Goal: Task Accomplishment & Management: Use online tool/utility

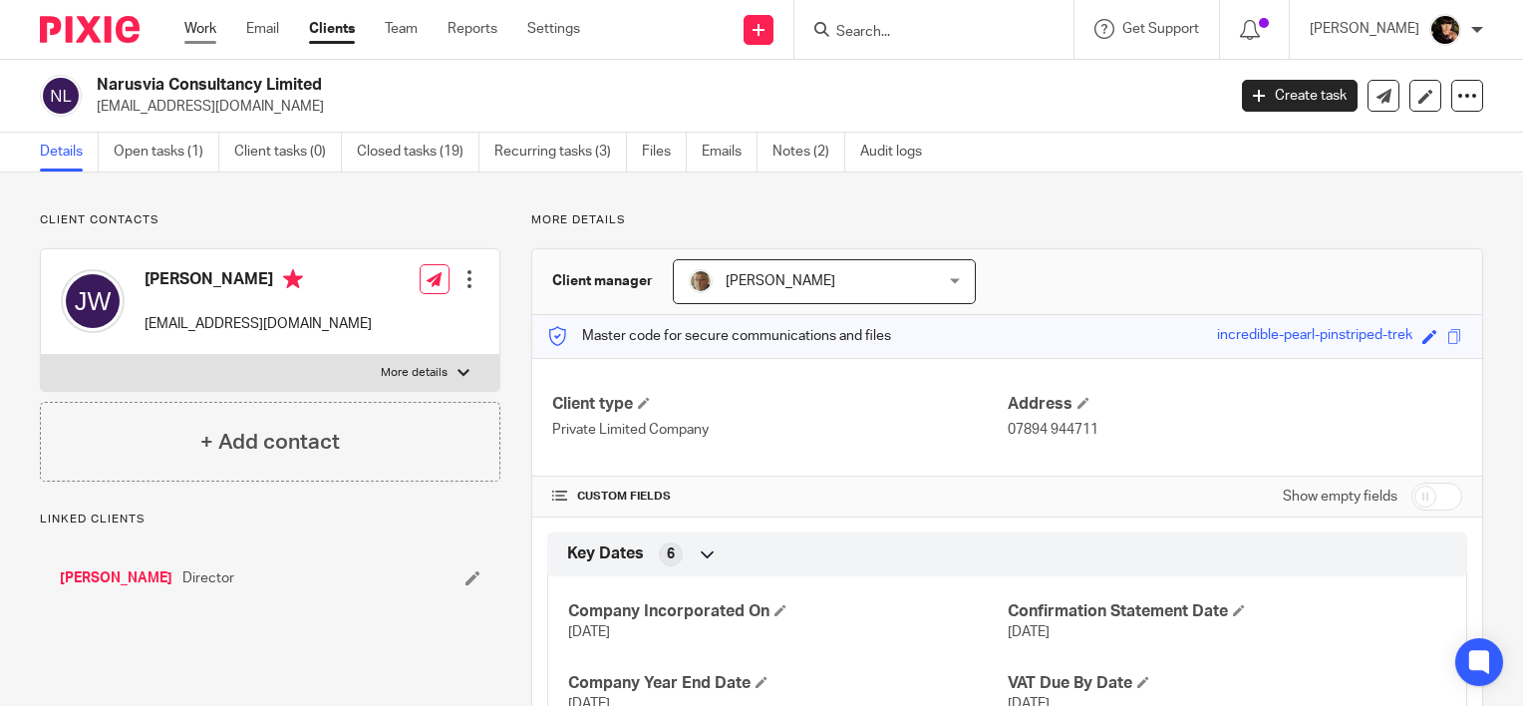
click at [203, 36] on link "Work" at bounding box center [200, 29] width 32 height 20
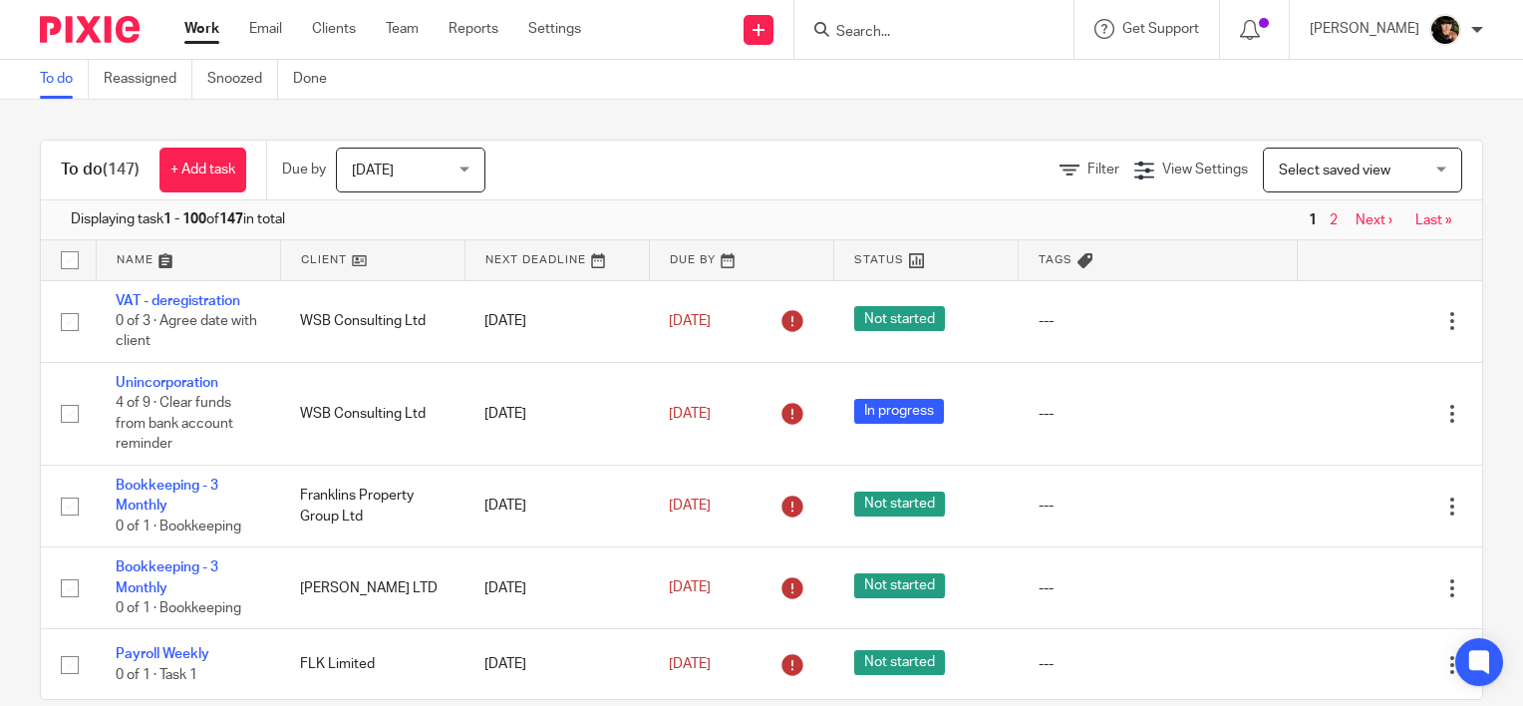
click at [1340, 172] on span "Select saved view" at bounding box center [1335, 170] width 112 height 14
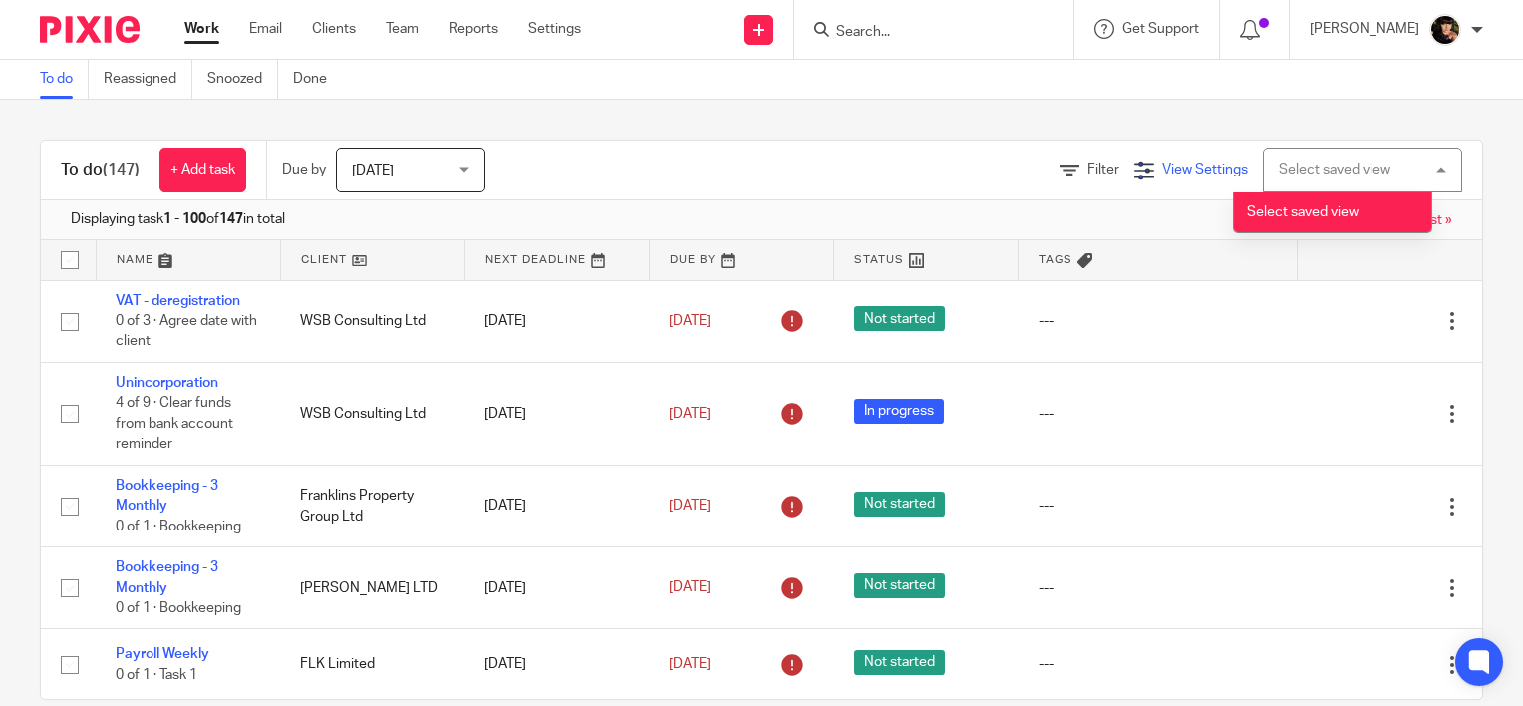
click at [1169, 159] on div "View Settings" at bounding box center [1191, 169] width 114 height 21
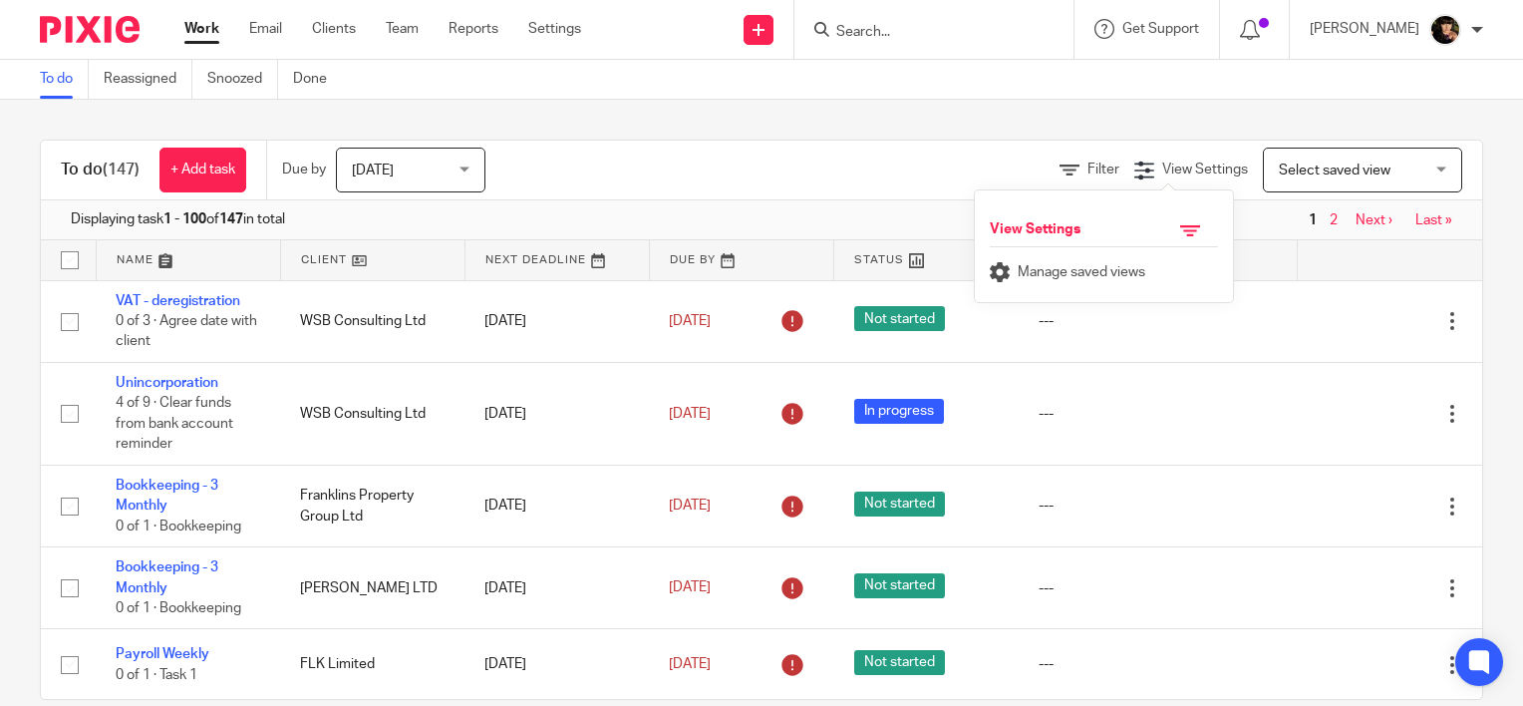
click at [1079, 159] on div "Filter" at bounding box center [1096, 169] width 75 height 21
click at [1087, 170] on span "Filter" at bounding box center [1103, 169] width 32 height 14
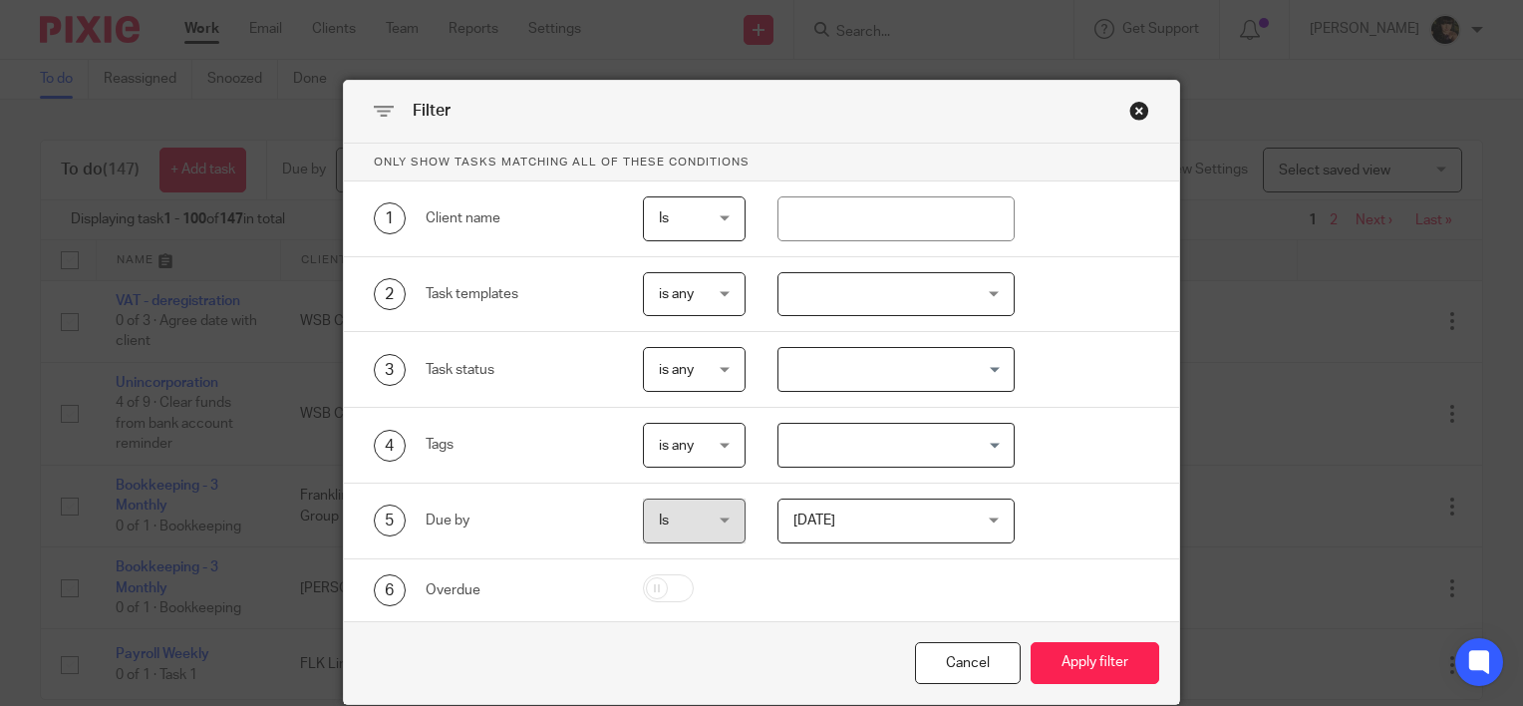
click at [865, 307] on div at bounding box center [896, 294] width 238 height 45
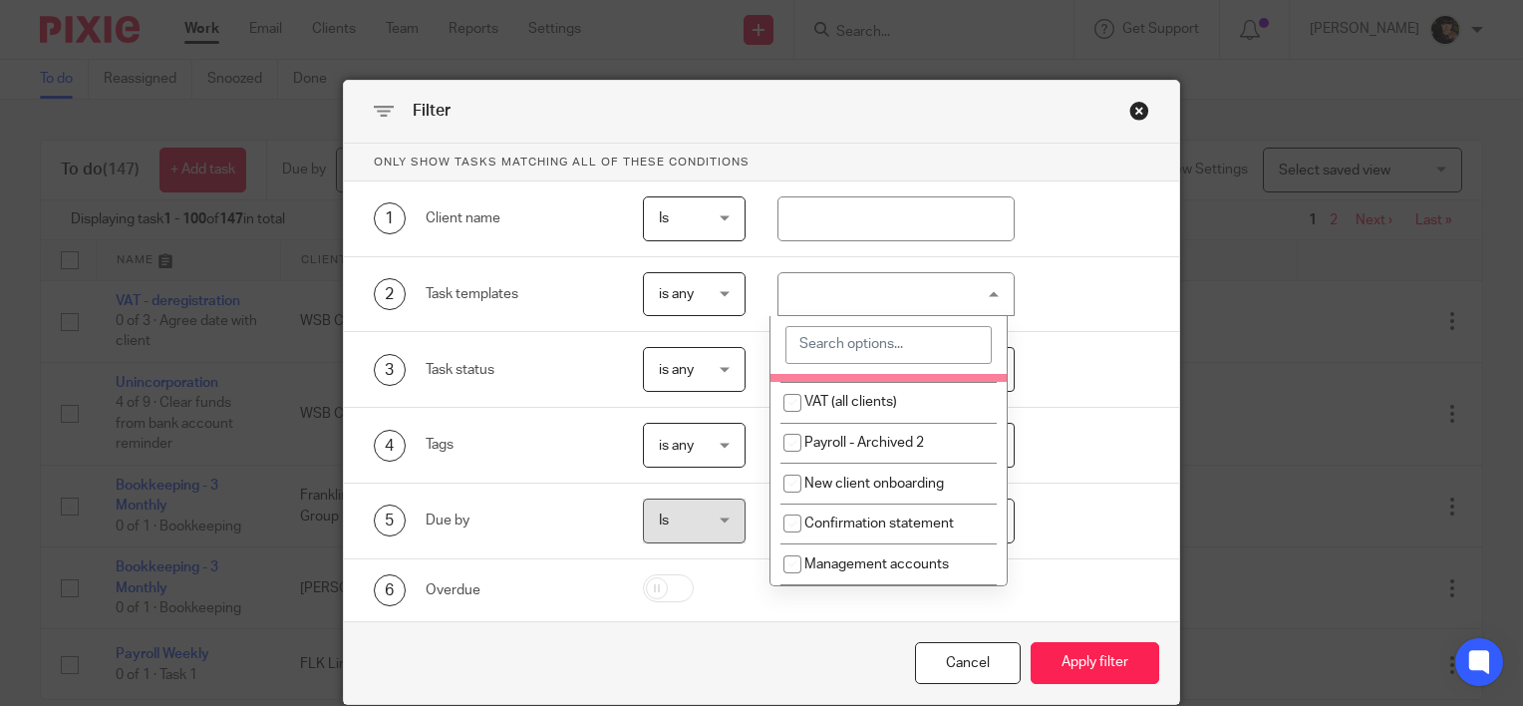
scroll to position [299, 0]
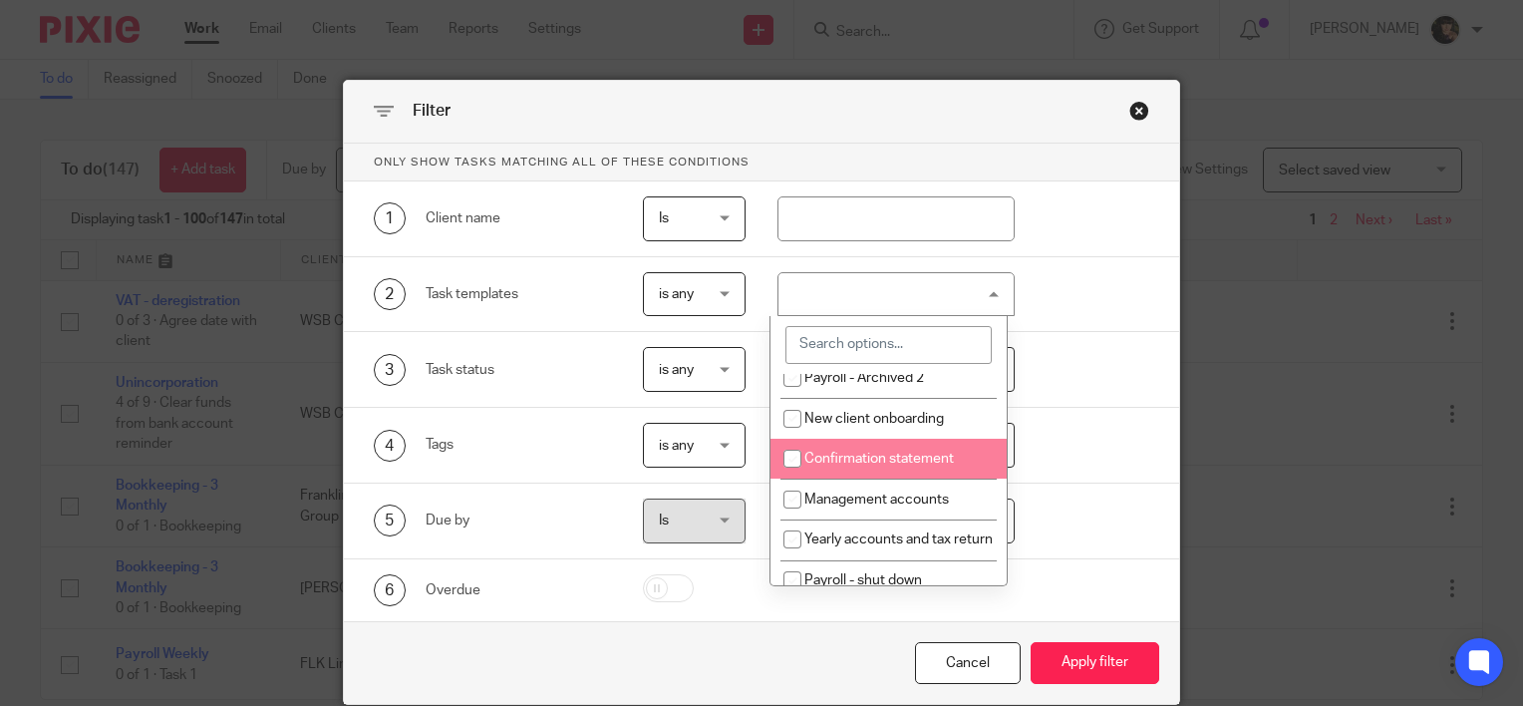
click at [855, 465] on span "Confirmation statement" at bounding box center [878, 458] width 149 height 14
checkbox input "true"
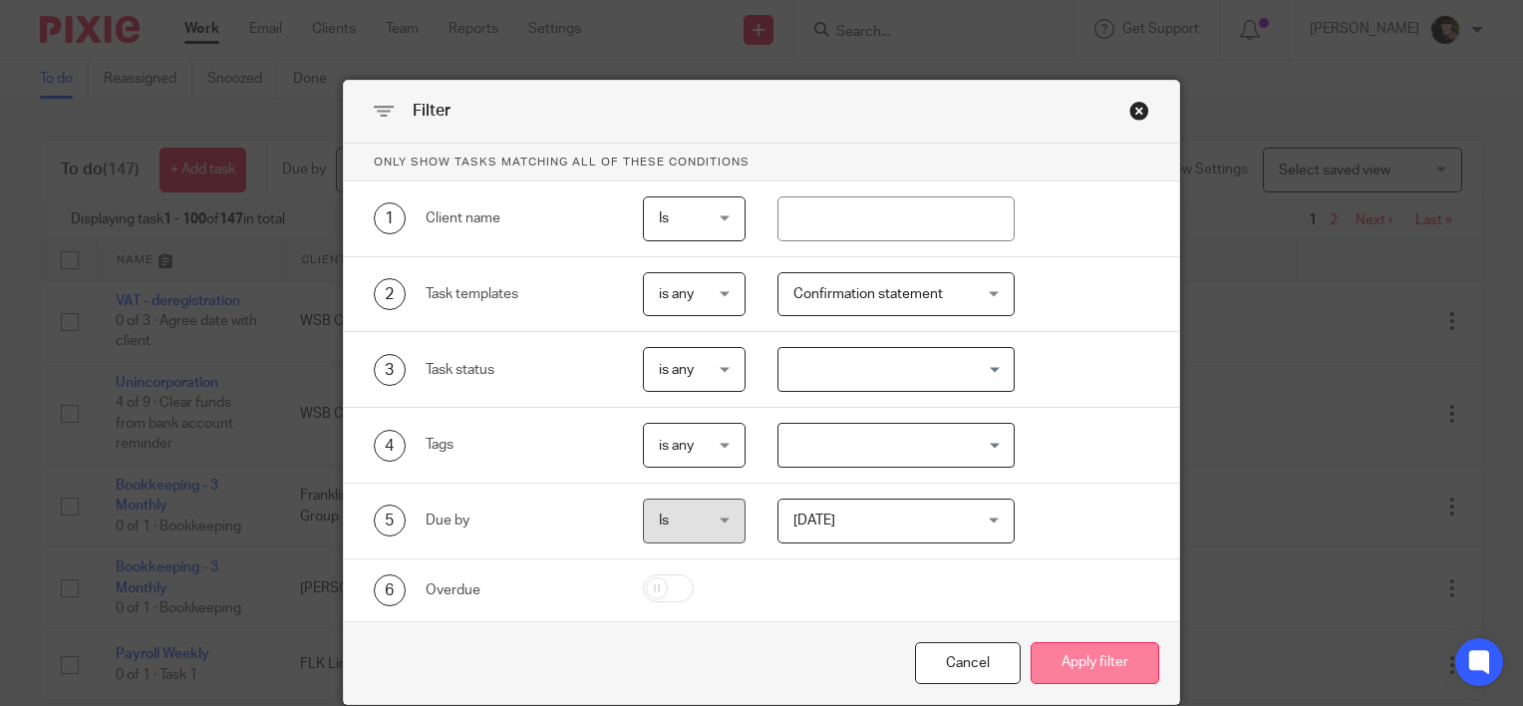
click at [1092, 679] on button "Apply filter" at bounding box center [1094, 663] width 129 height 43
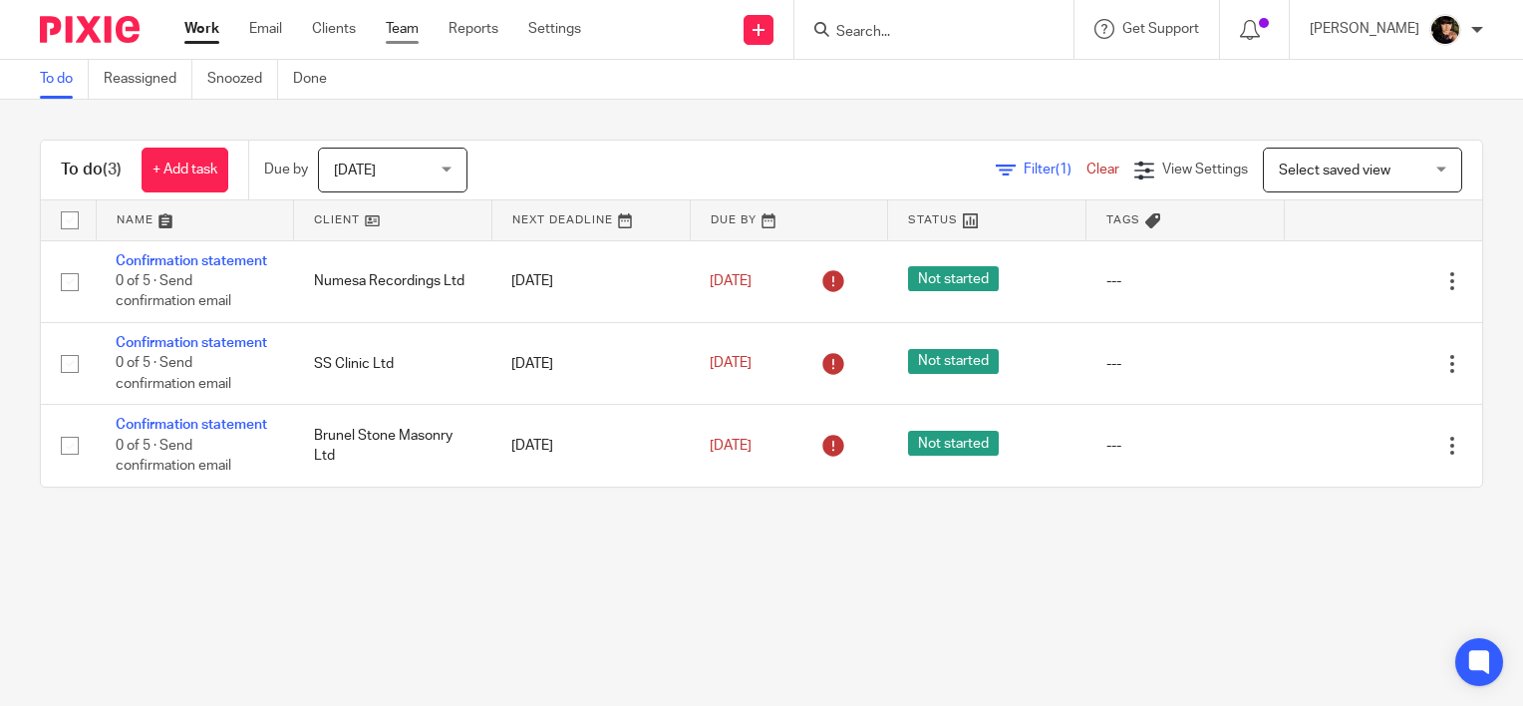
click at [387, 26] on link "Team" at bounding box center [402, 29] width 33 height 20
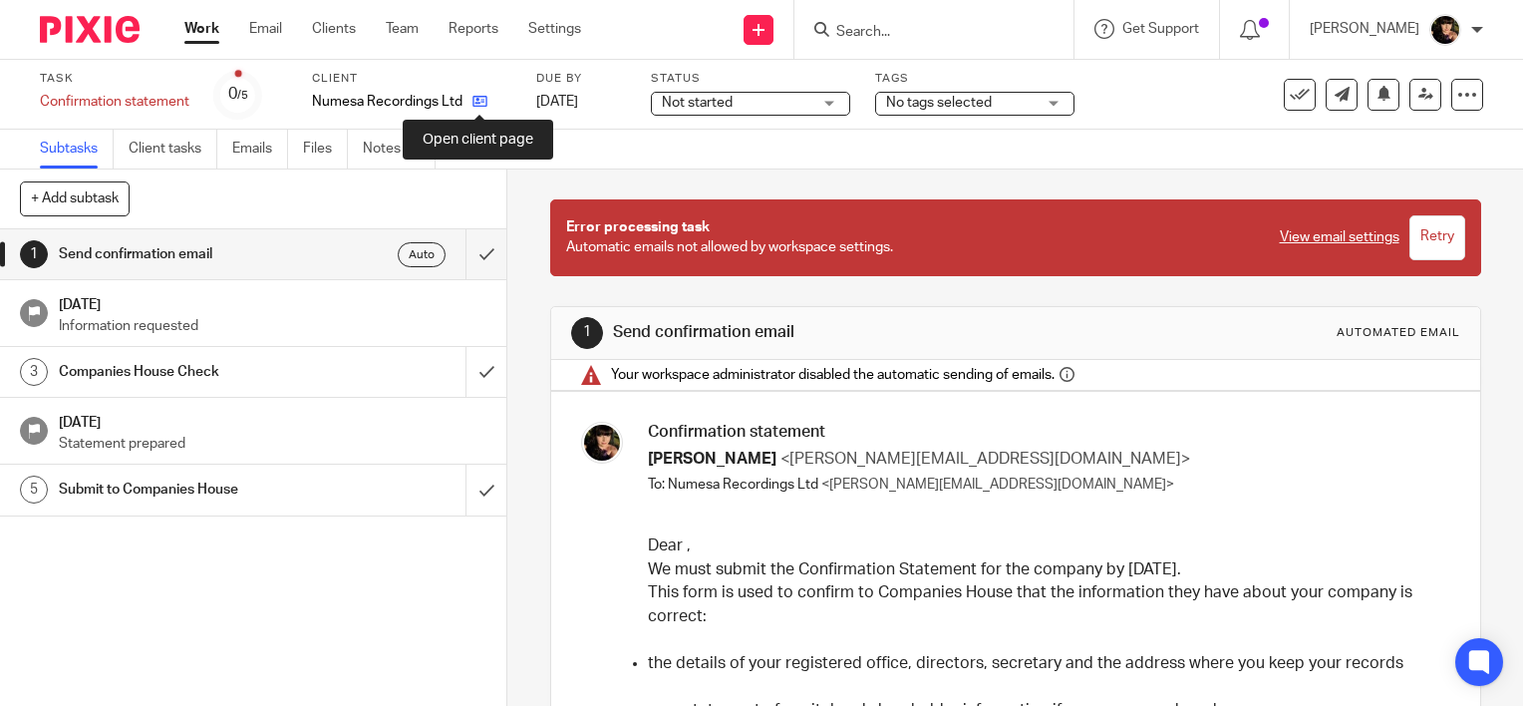
click at [478, 99] on icon at bounding box center [479, 101] width 15 height 15
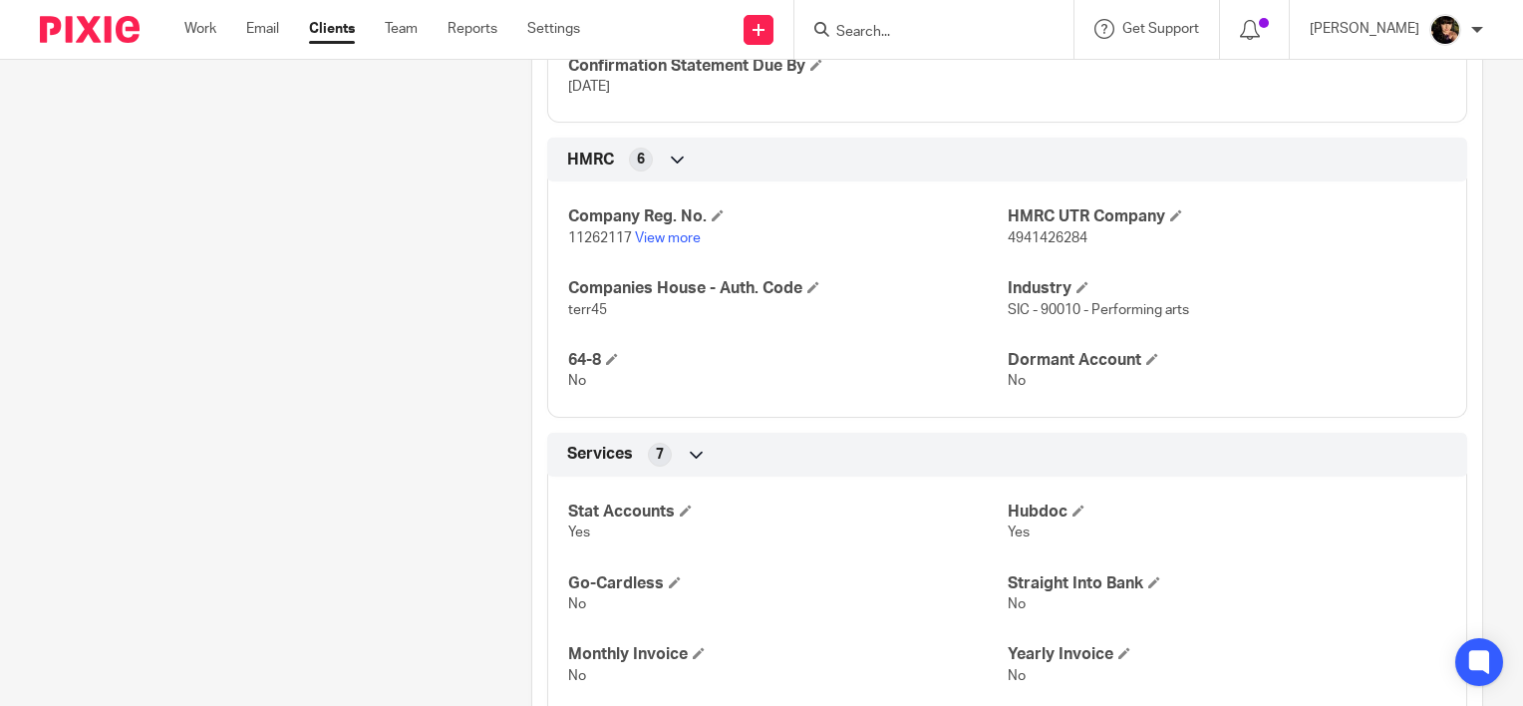
scroll to position [797, 0]
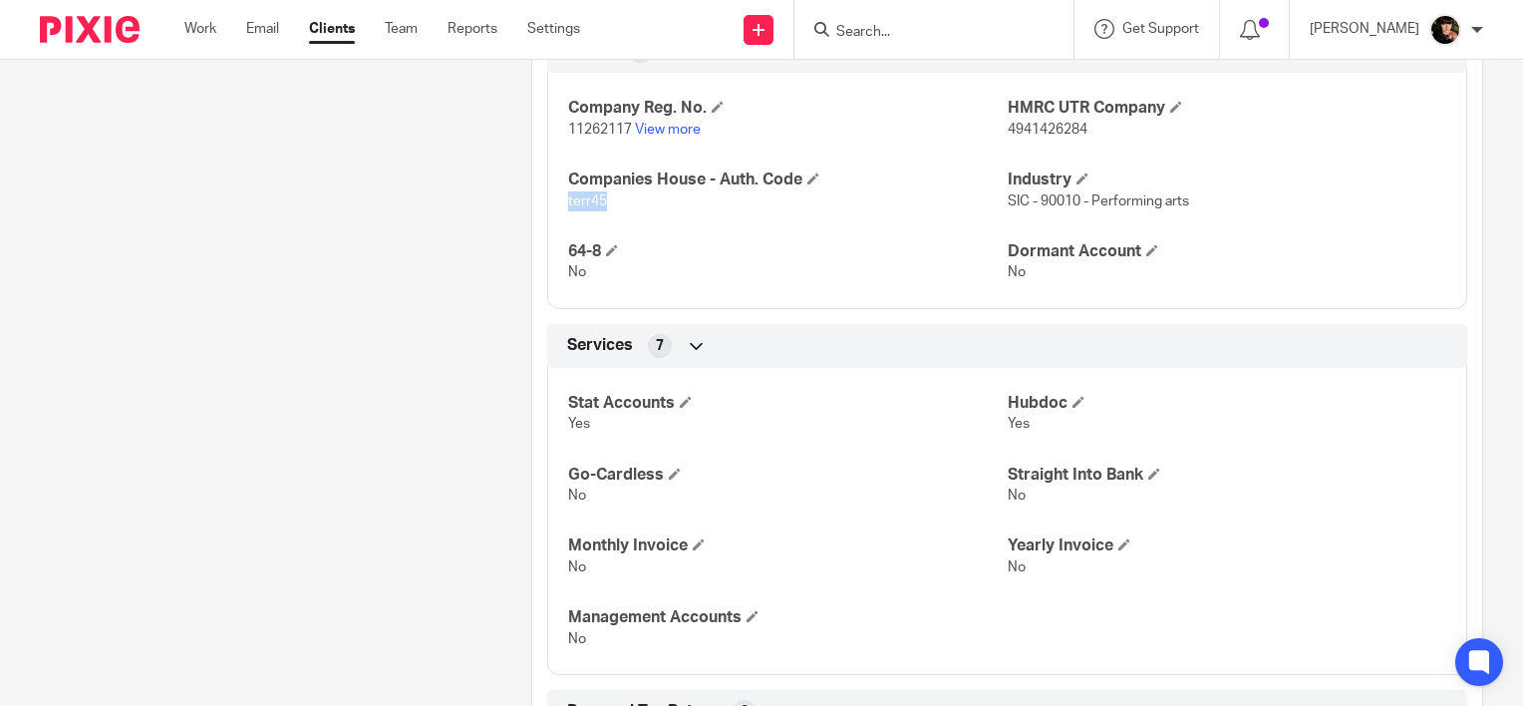
drag, startPoint x: 602, startPoint y: 196, endPoint x: 561, endPoint y: 190, distance: 41.3
click at [561, 190] on div "Company Reg. No. 11262117 View more HMRC UTR Company 4941426284 Companies House…" at bounding box center [1007, 183] width 920 height 250
copy span "terr45"
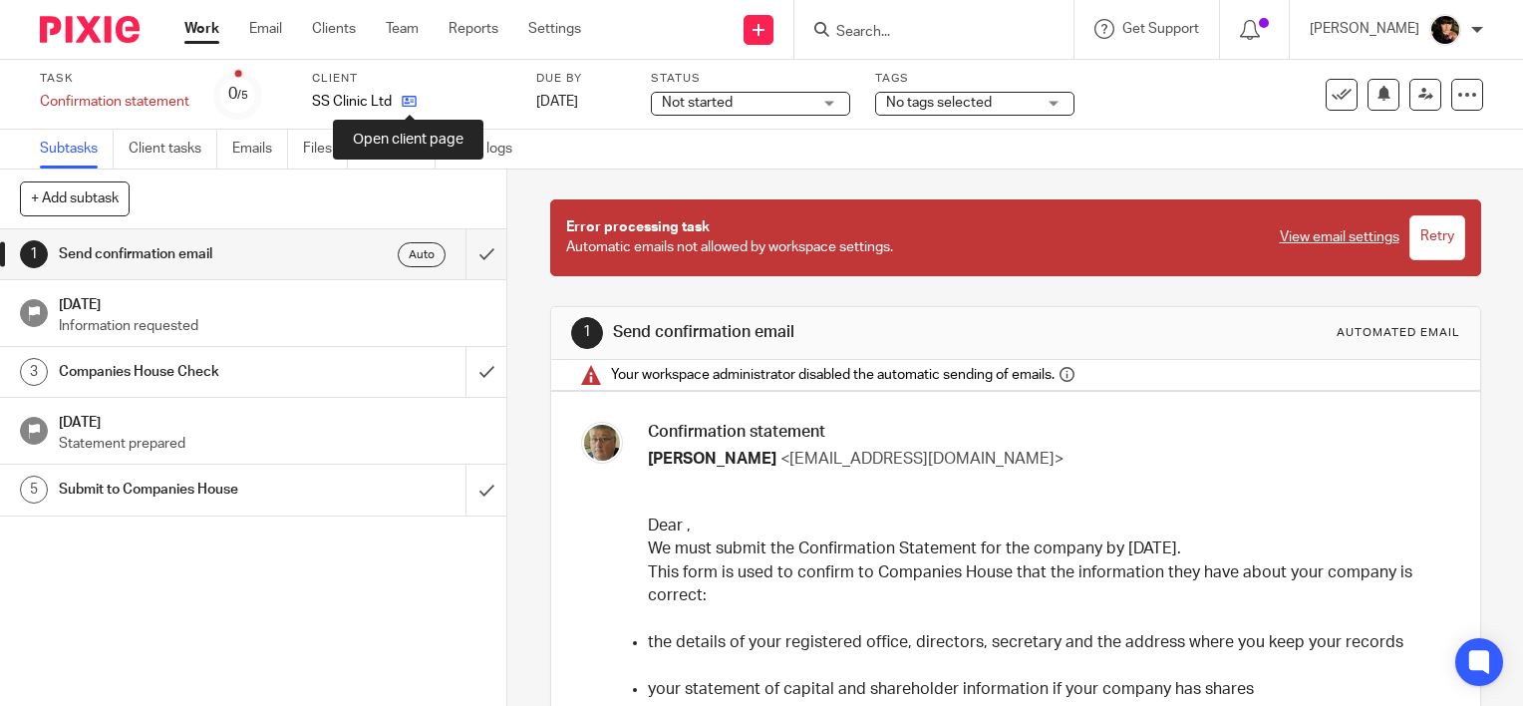
click at [415, 100] on icon at bounding box center [409, 101] width 15 height 15
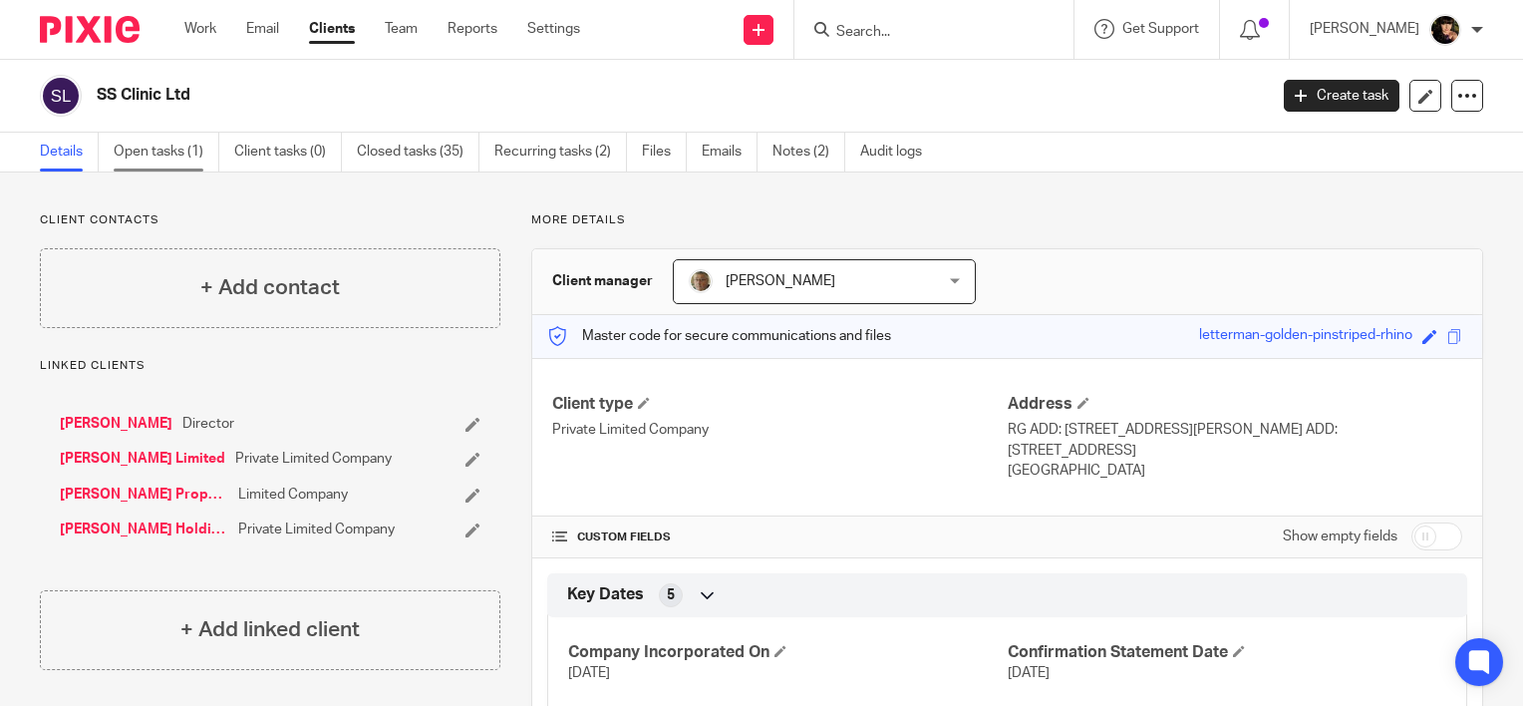
click at [161, 149] on link "Open tasks (1)" at bounding box center [167, 152] width 106 height 39
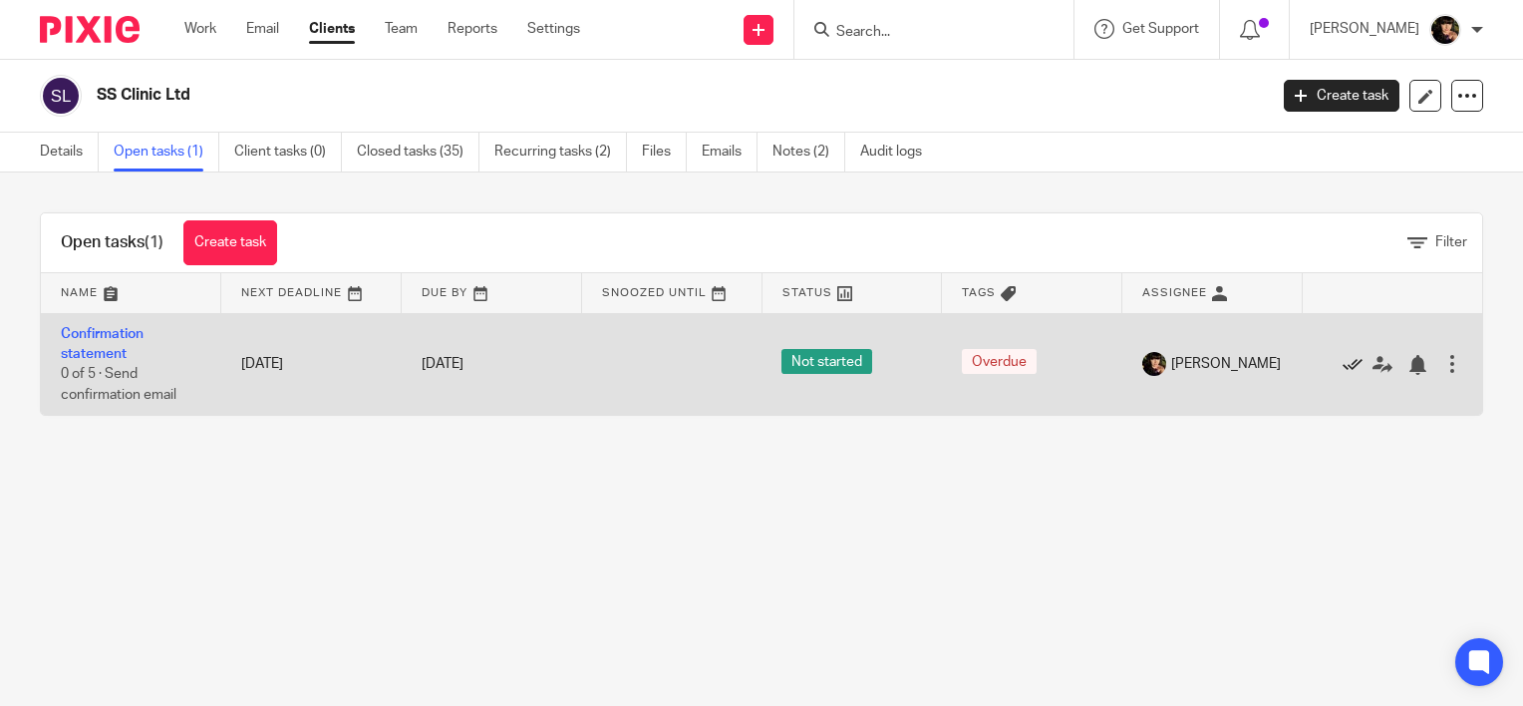
click at [1342, 363] on icon at bounding box center [1352, 365] width 20 height 20
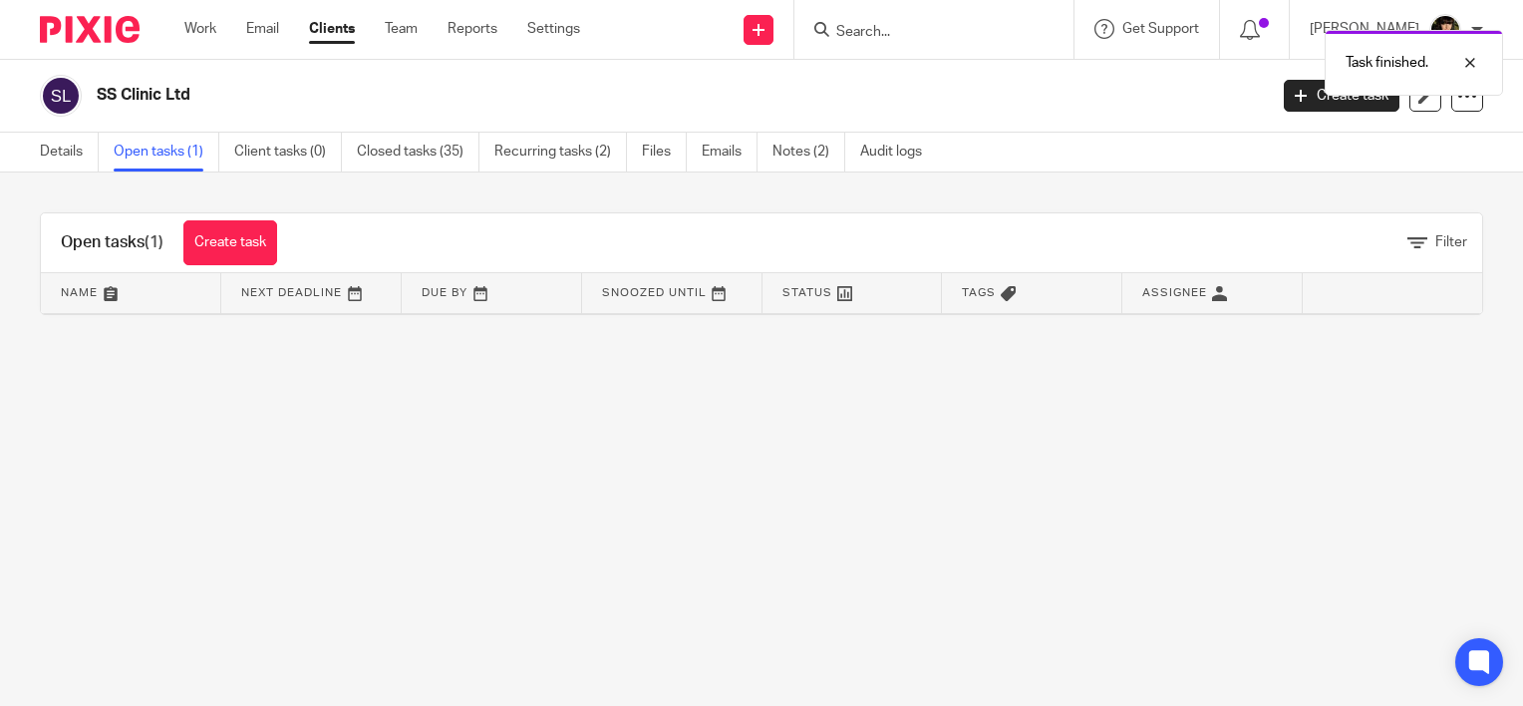
click at [934, 32] on div "Task finished." at bounding box center [1131, 58] width 741 height 76
click at [886, 31] on div "Task finished." at bounding box center [1131, 58] width 741 height 76
click at [913, 33] on input "Search" at bounding box center [923, 33] width 179 height 18
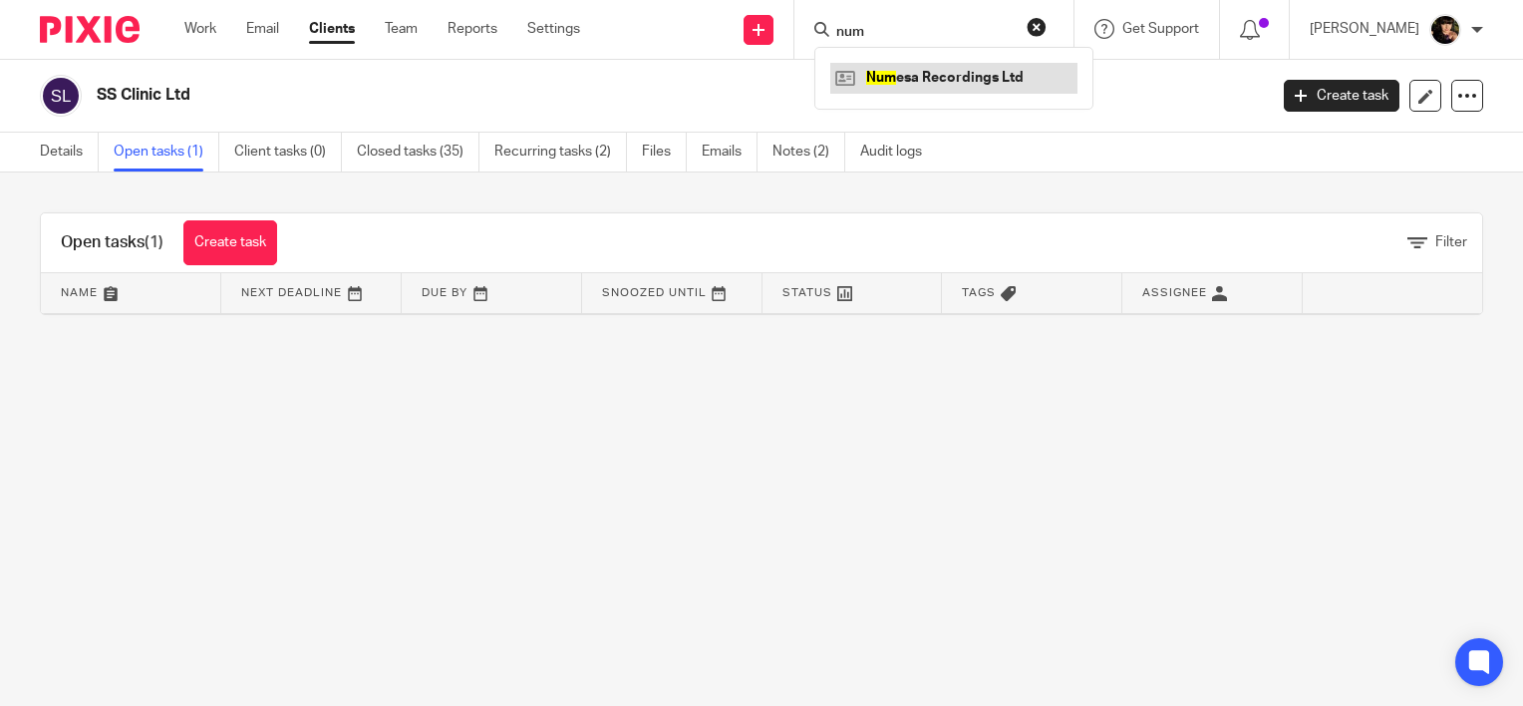
type input "num"
click at [925, 79] on link at bounding box center [953, 78] width 247 height 30
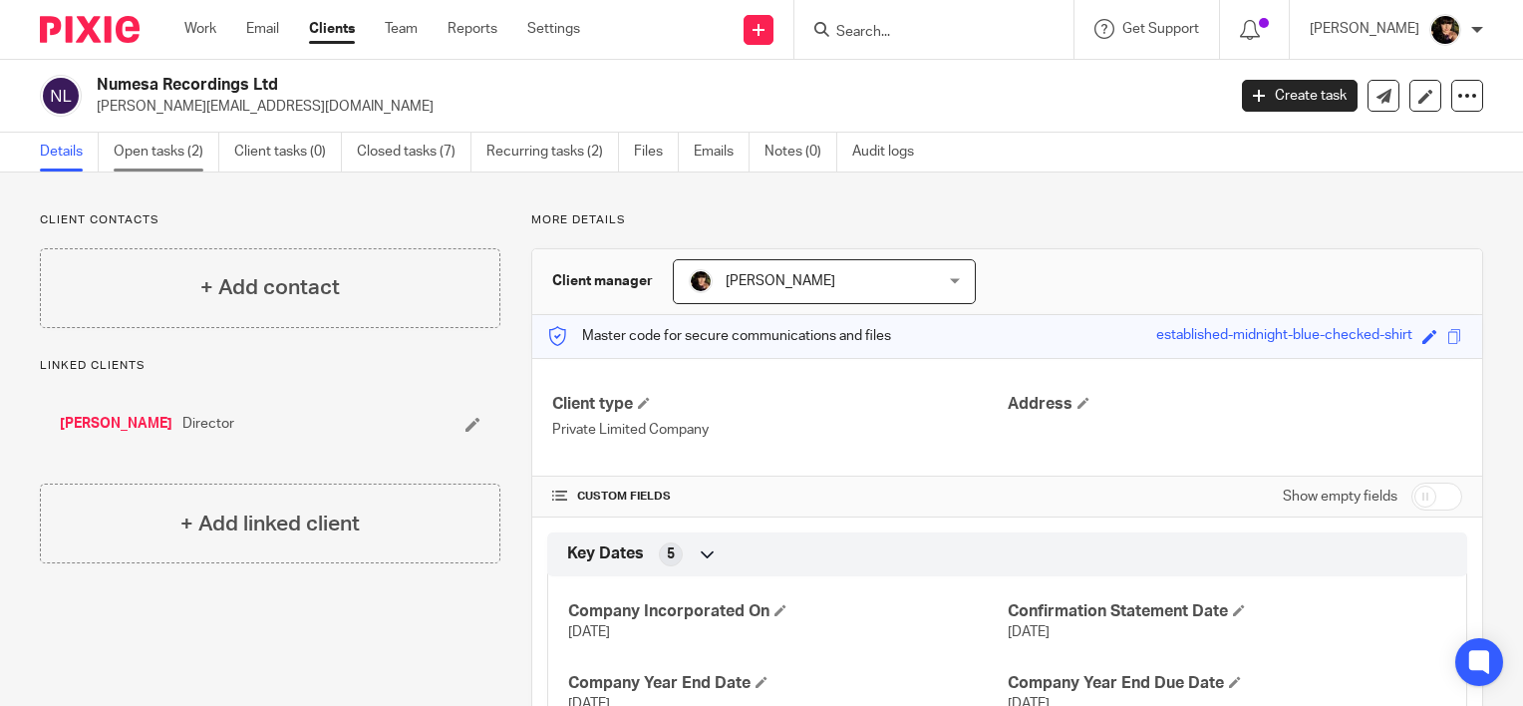
drag, startPoint x: 139, startPoint y: 147, endPoint x: 198, endPoint y: 161, distance: 61.4
click at [139, 148] on link "Open tasks (2)" at bounding box center [167, 152] width 106 height 39
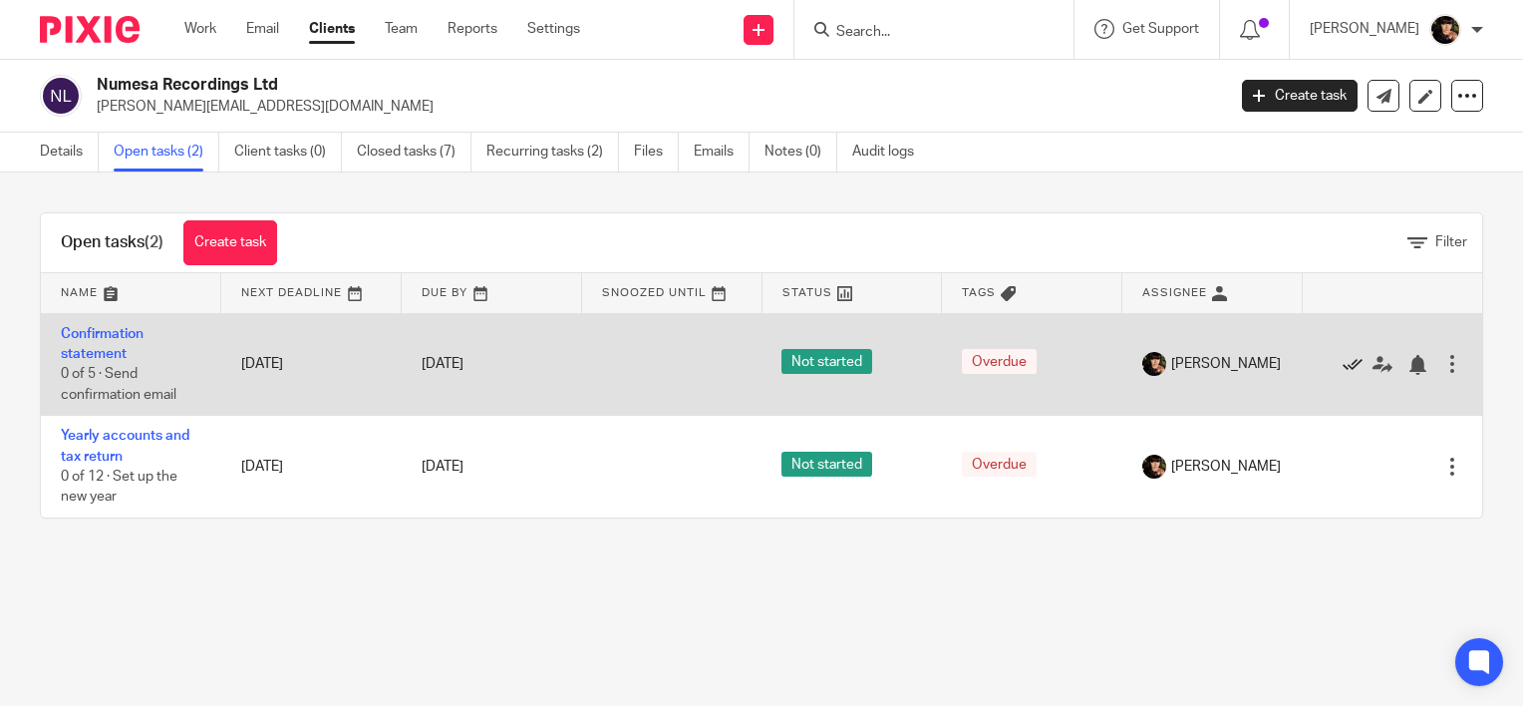
click at [1342, 369] on icon at bounding box center [1352, 365] width 20 height 20
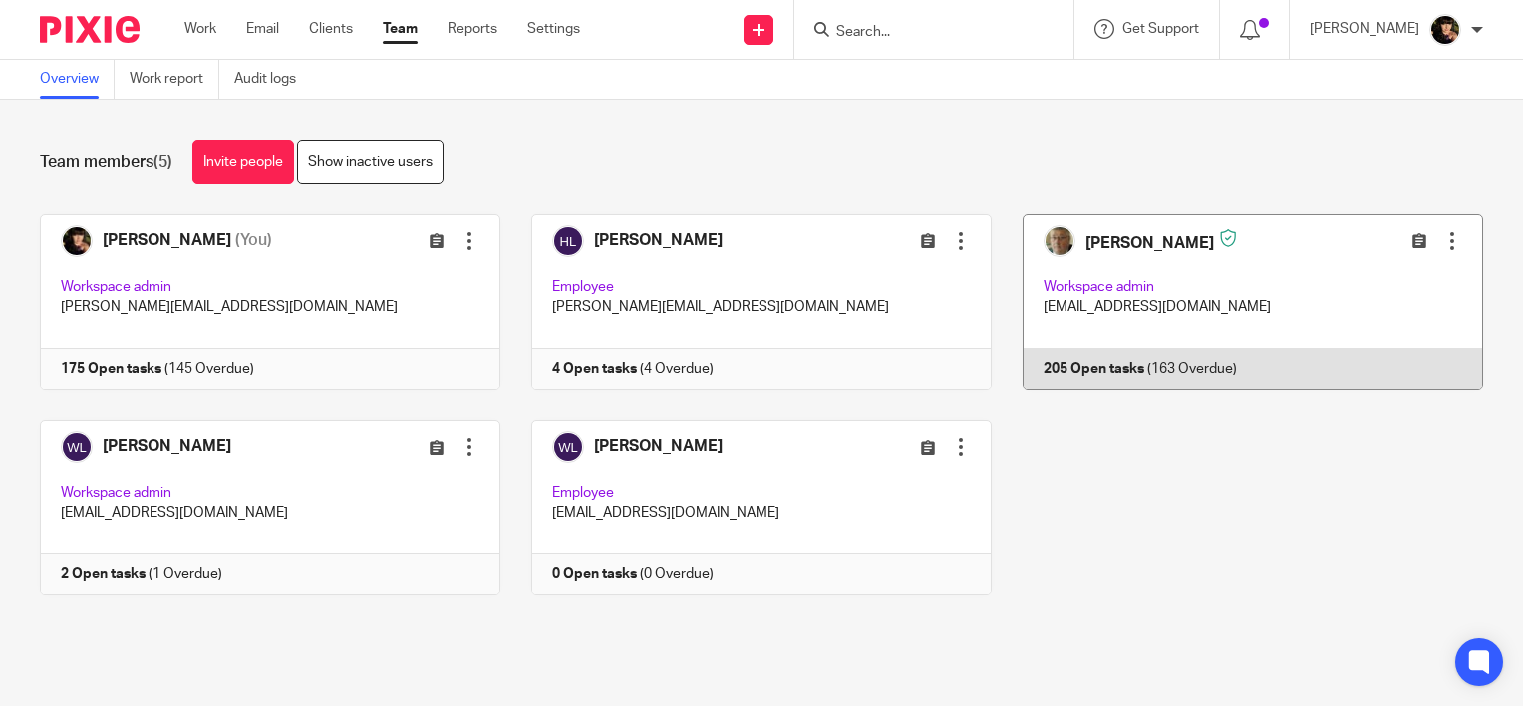
click at [1196, 329] on link at bounding box center [1237, 301] width 491 height 175
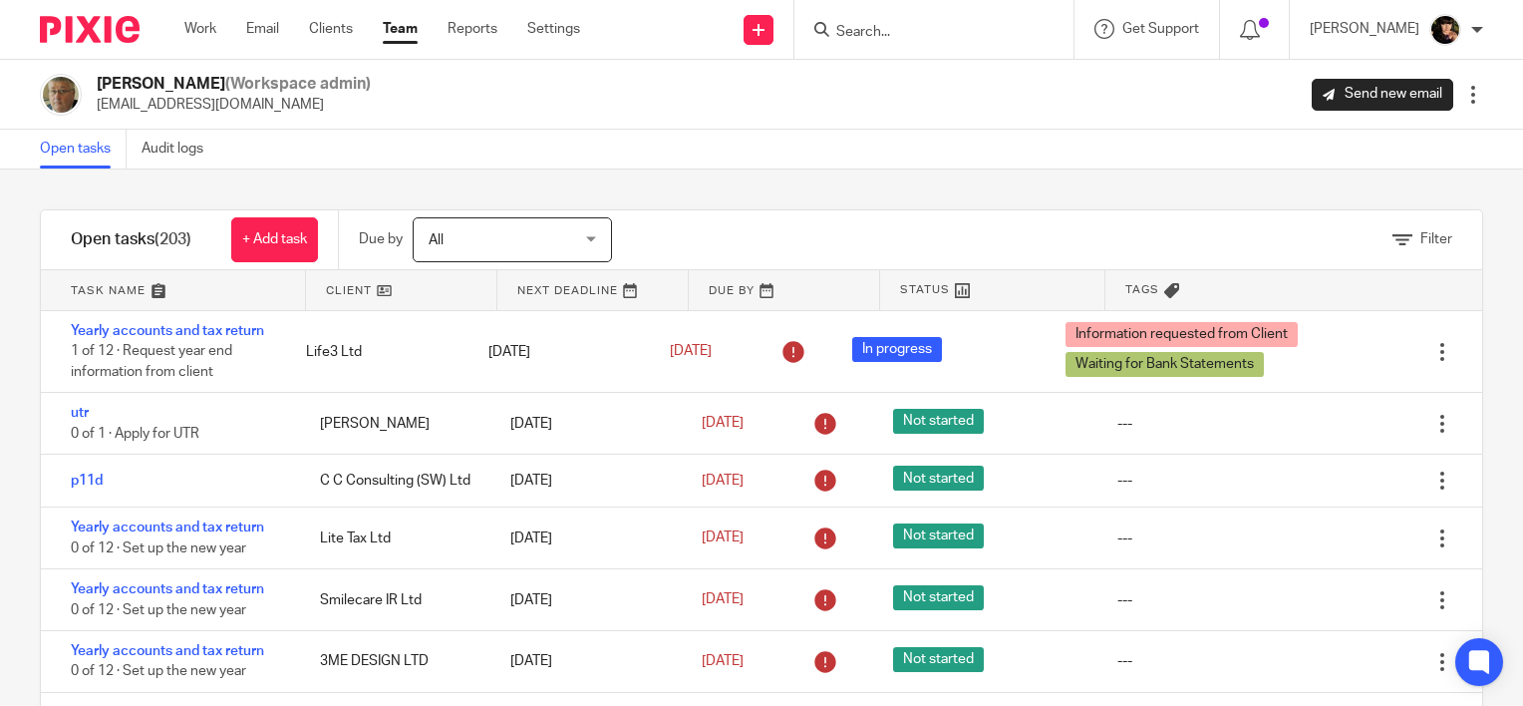
click at [1431, 235] on div "Filter" at bounding box center [1072, 239] width 820 height 59
click at [1420, 235] on span "Filter" at bounding box center [1436, 239] width 32 height 14
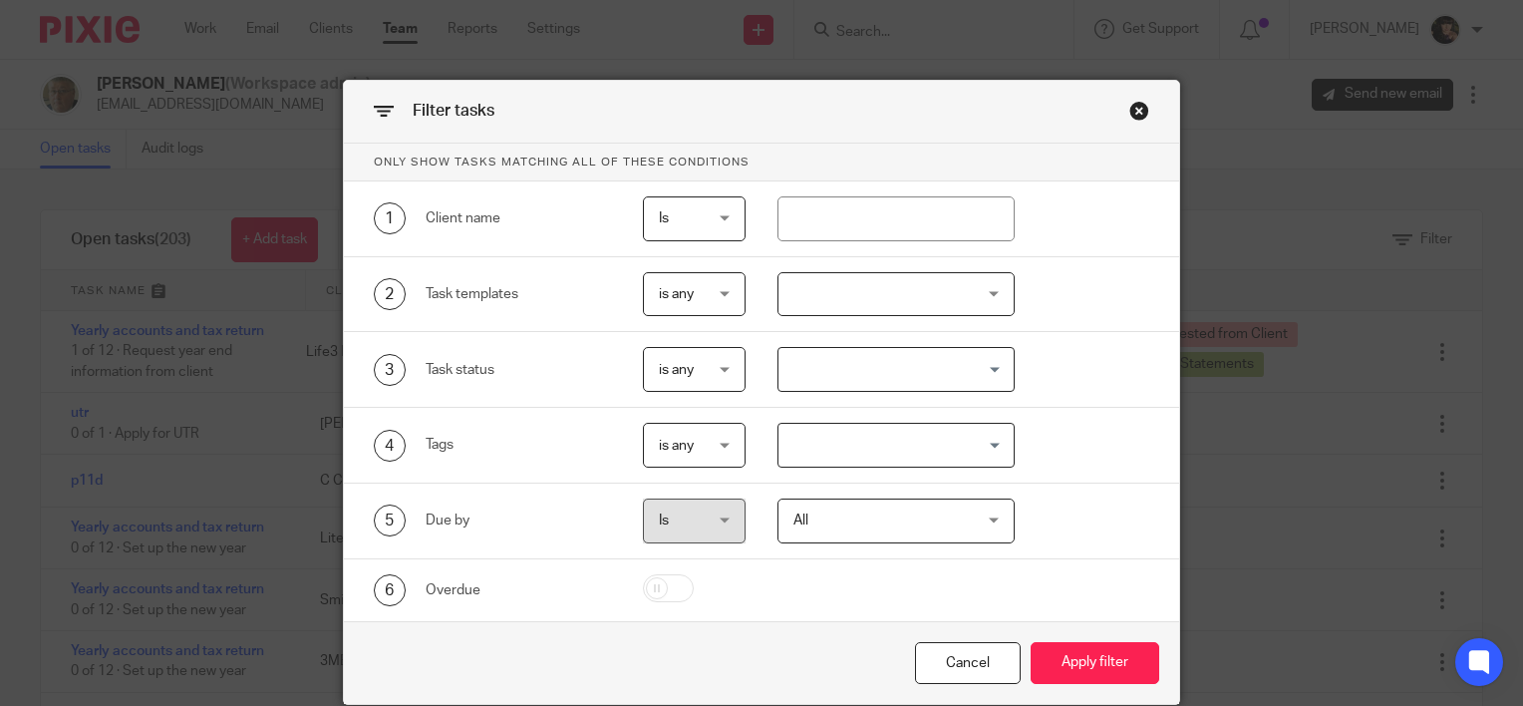
click at [855, 299] on div at bounding box center [896, 294] width 238 height 45
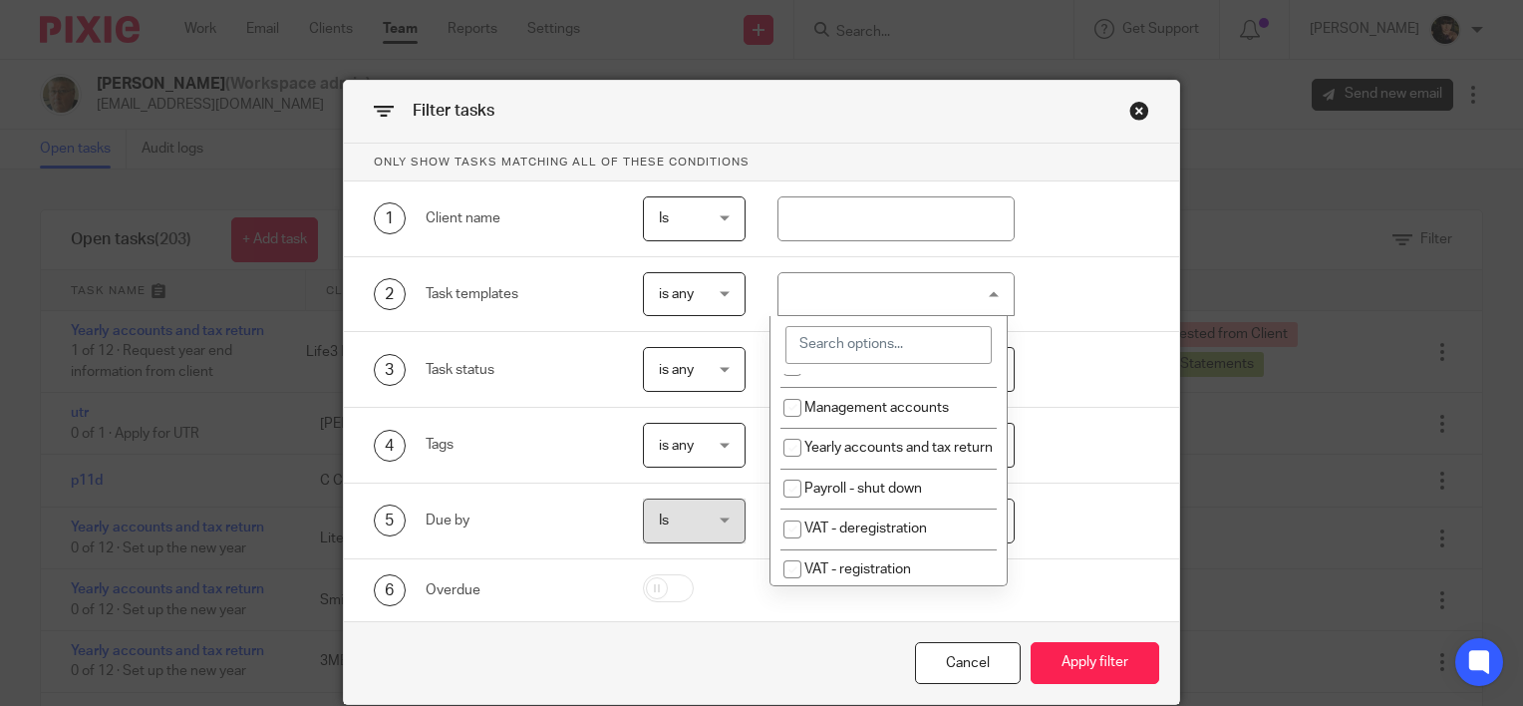
scroll to position [399, 0]
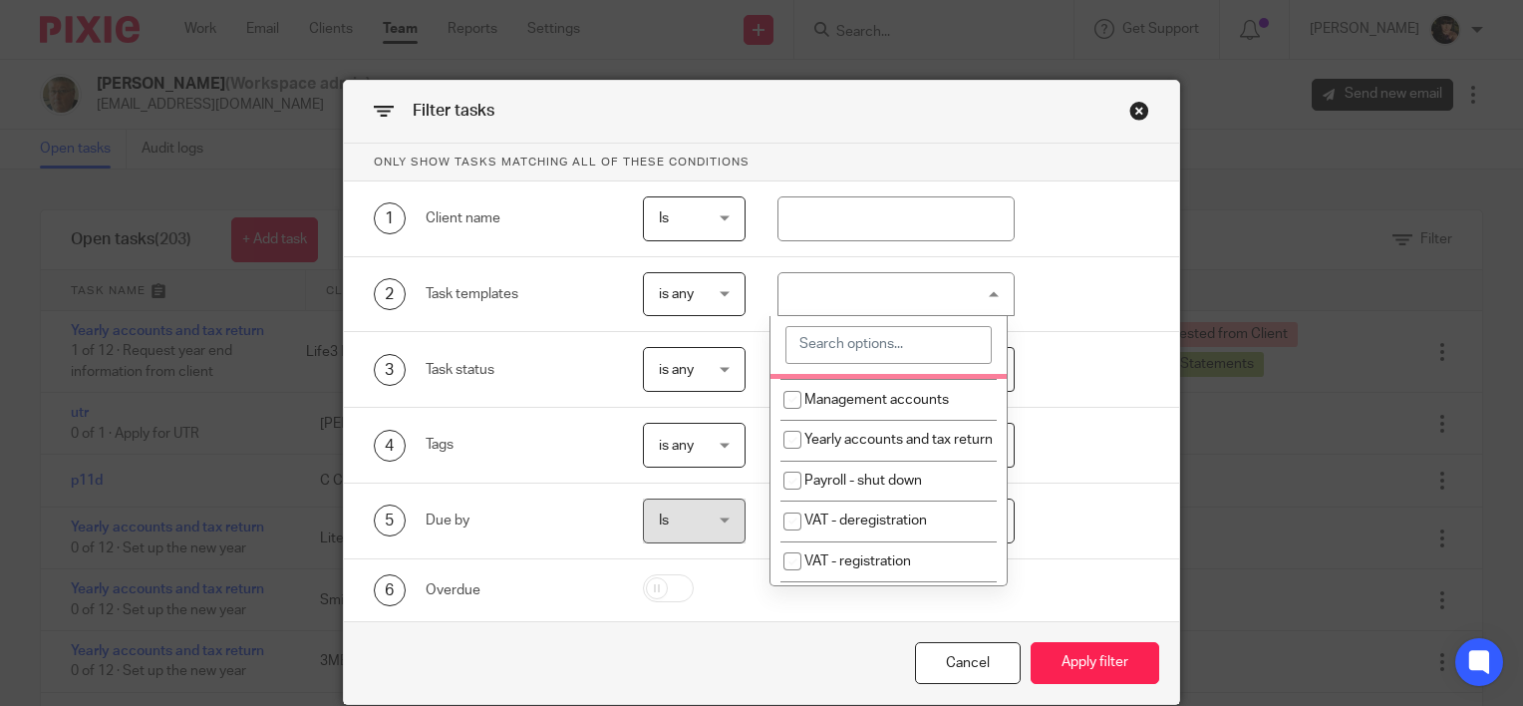
click at [832, 366] on span "Confirmation statement" at bounding box center [878, 359] width 149 height 14
checkbox input "true"
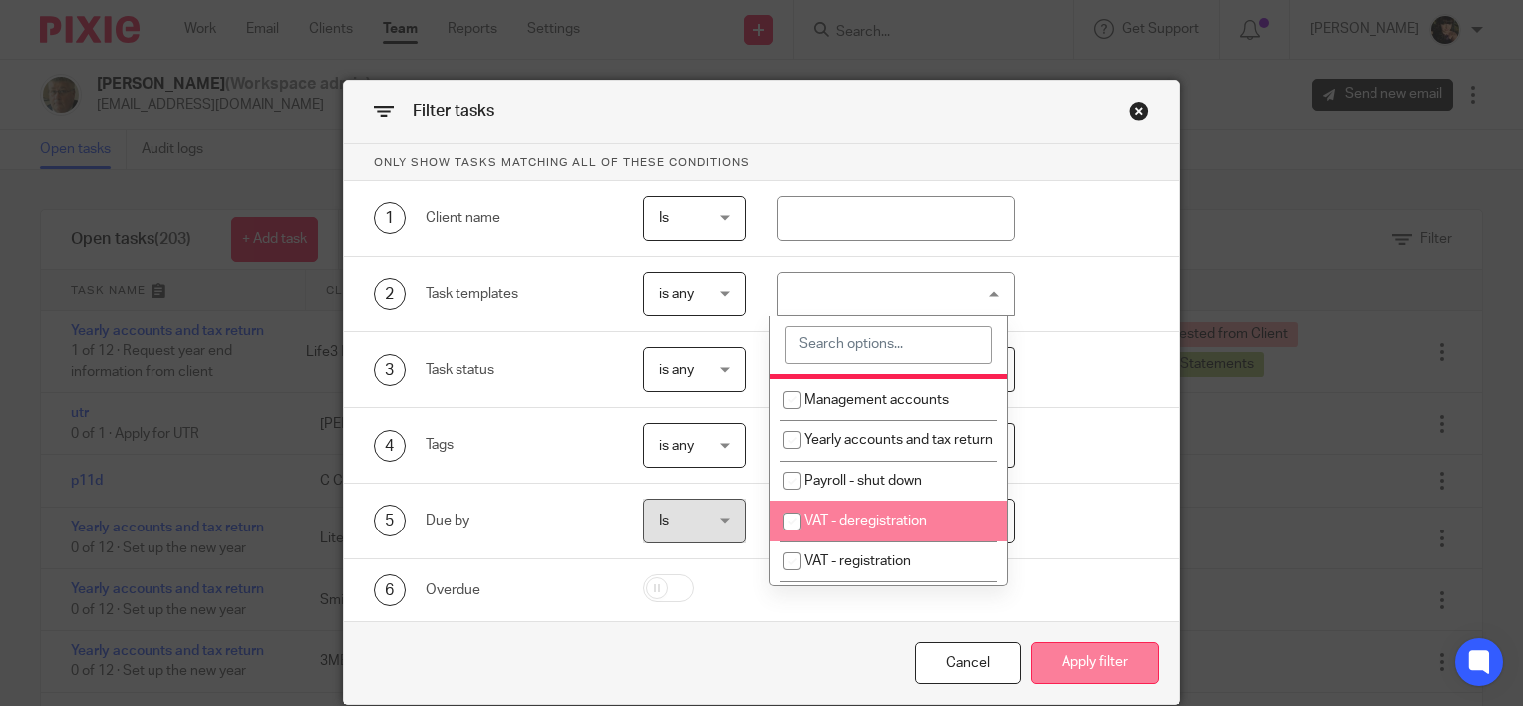
click at [1051, 664] on button "Apply filter" at bounding box center [1094, 663] width 129 height 43
